Goal: Find specific page/section: Find specific page/section

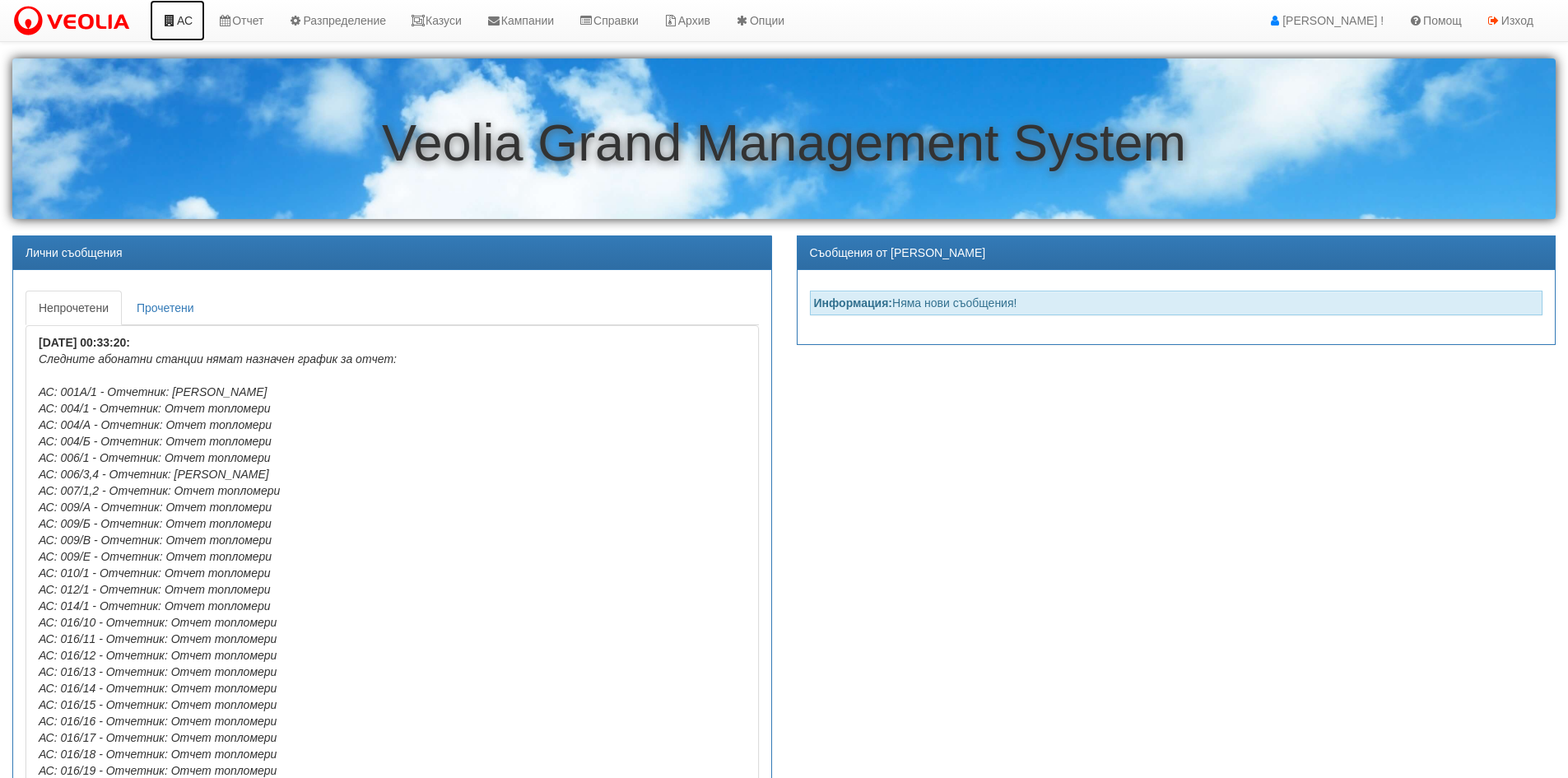
click at [190, 24] on link "АС" at bounding box center [178, 20] width 55 height 41
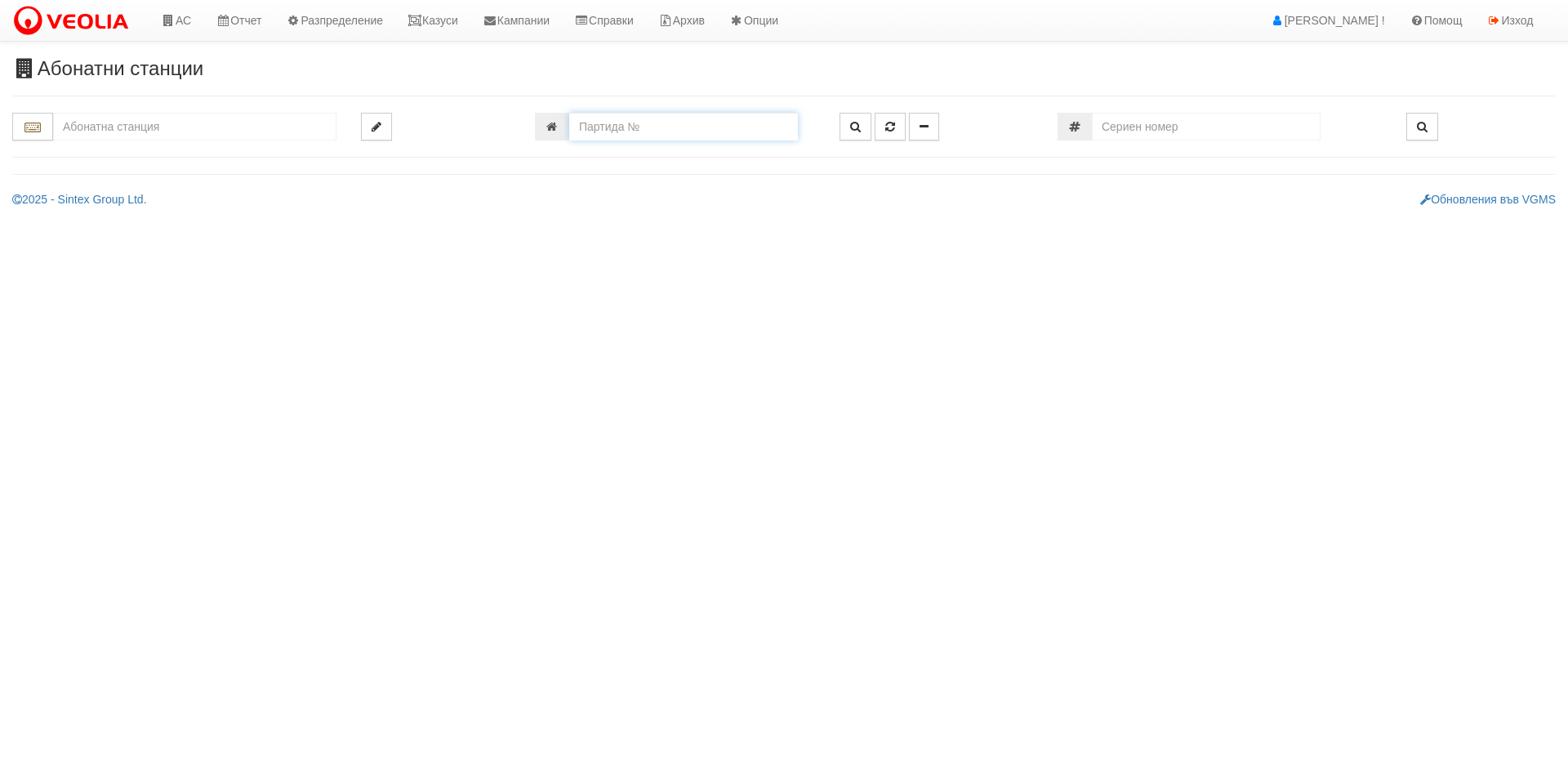
click at [662, 132] on input "number" at bounding box center [683, 126] width 228 height 27
type input "6573"
click at [861, 128] on button "button" at bounding box center [855, 126] width 32 height 27
type input "134/3,4 - "ВЕОЛИЯ ЕНЕРДЖИ ВАРНА " ЕАД"
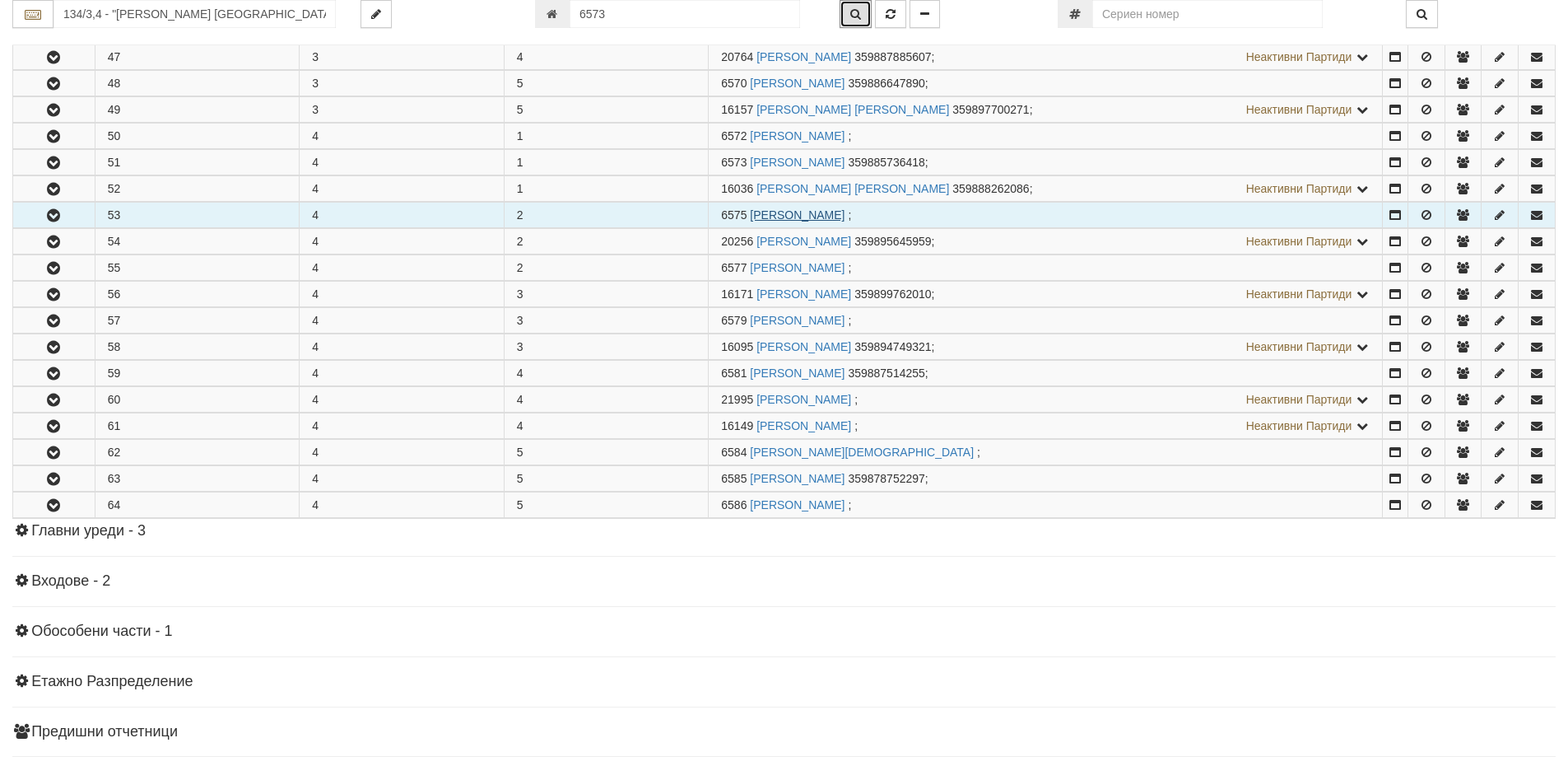
scroll to position [615, 0]
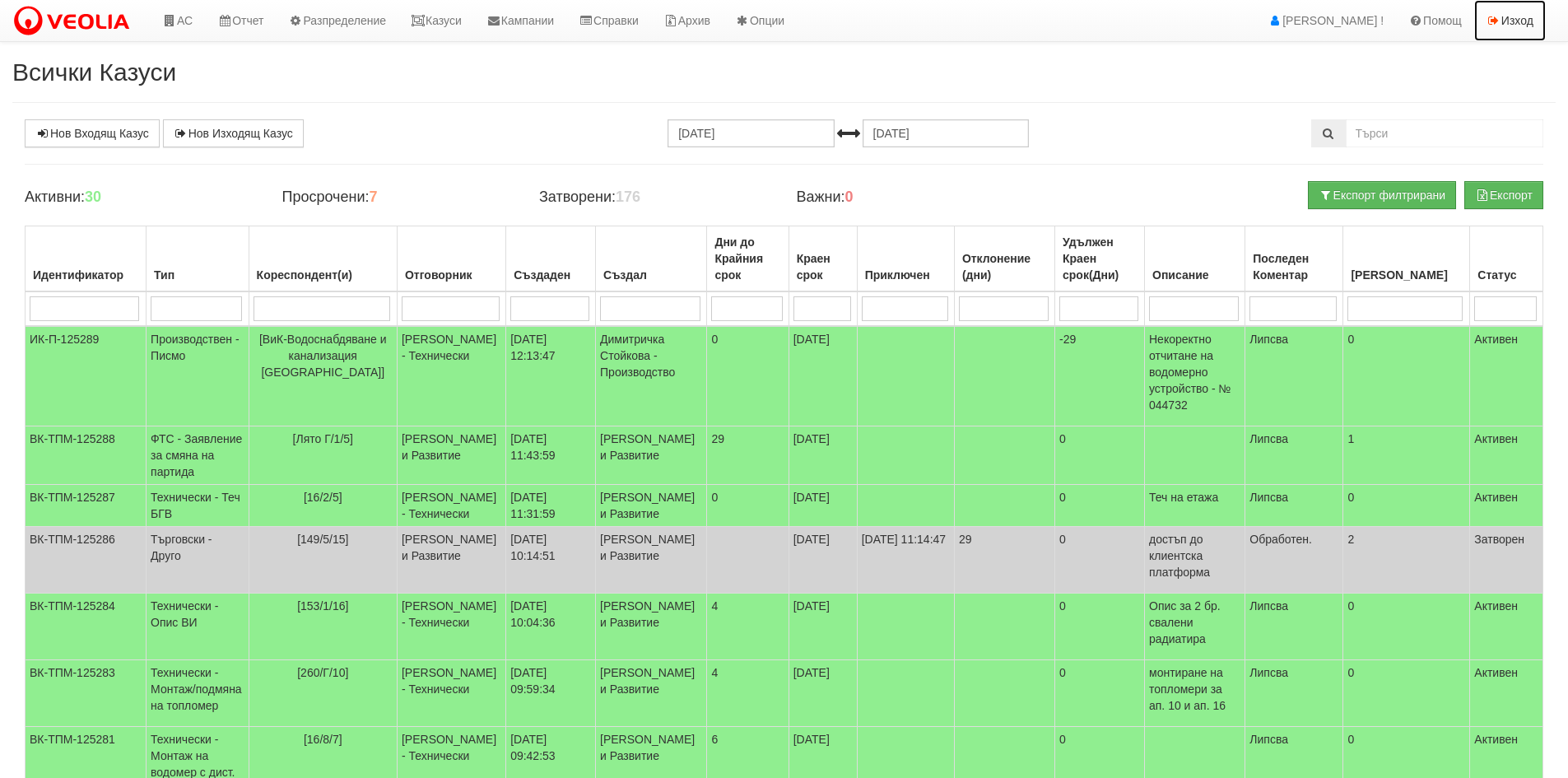
click at [1527, 24] on link "Изход" at bounding box center [1510, 20] width 72 height 41
